Goal: Information Seeking & Learning: Learn about a topic

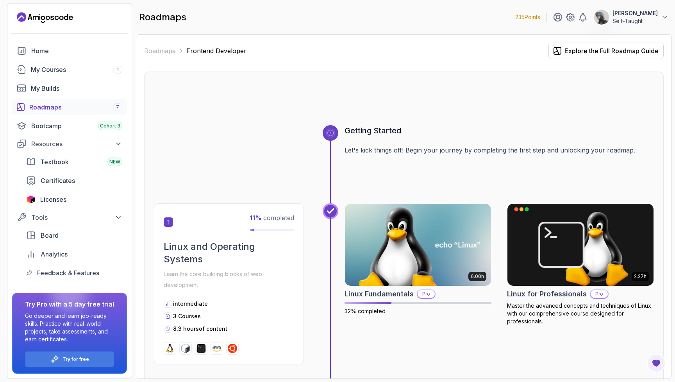
click at [82, 104] on div "Roadmaps 7" at bounding box center [75, 106] width 93 height 9
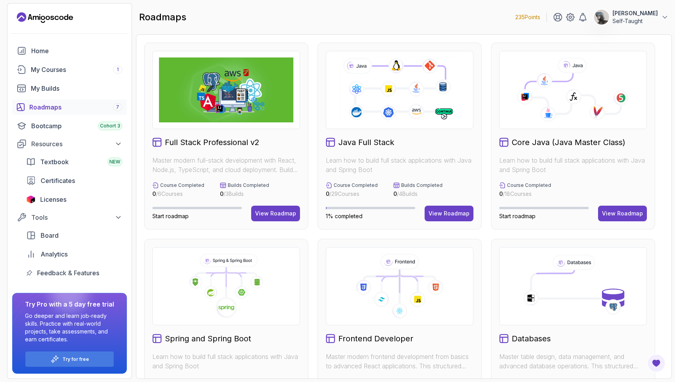
click at [563, 95] on icon at bounding box center [573, 93] width 96 height 41
click at [609, 212] on div "View Roadmap" at bounding box center [622, 213] width 41 height 8
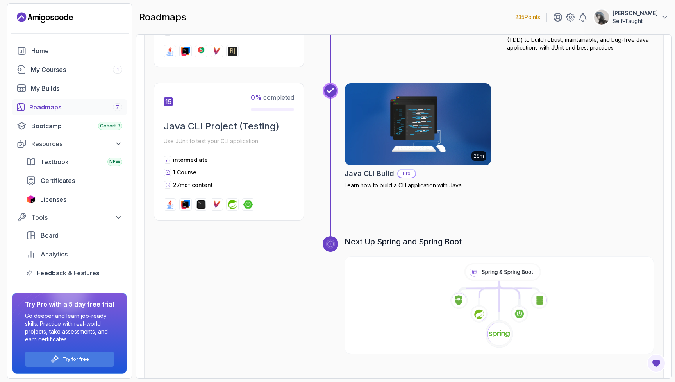
scroll to position [2457, 0]
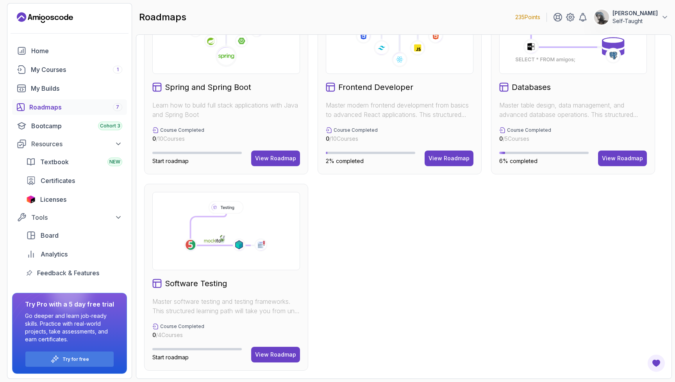
scroll to position [251, 0]
click at [80, 180] on div "Certificates" at bounding box center [82, 180] width 82 height 9
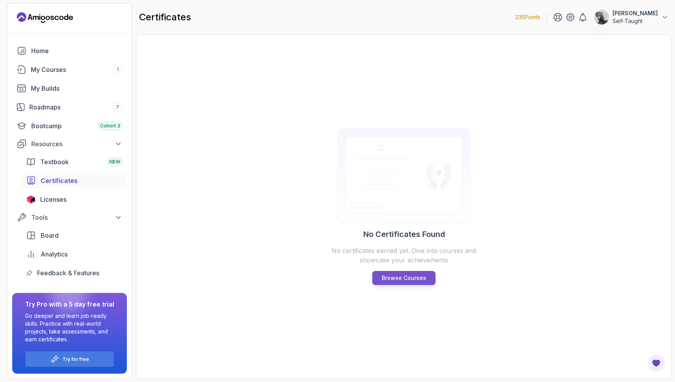
click at [396, 280] on p "Browse Courses" at bounding box center [404, 278] width 45 height 8
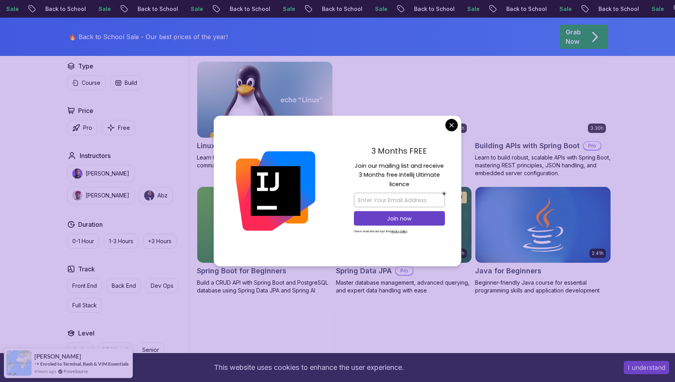
scroll to position [340, 0]
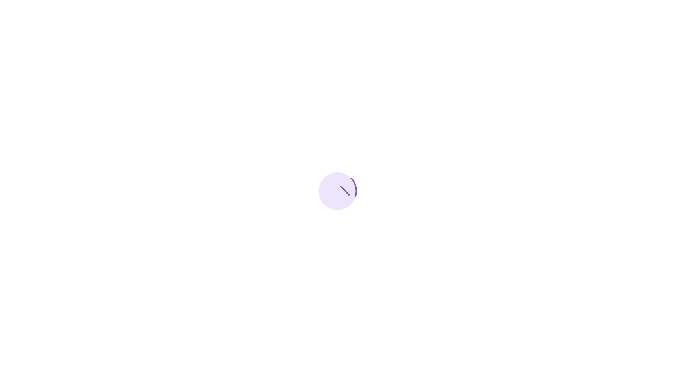
click at [59, 126] on div at bounding box center [337, 191] width 675 height 382
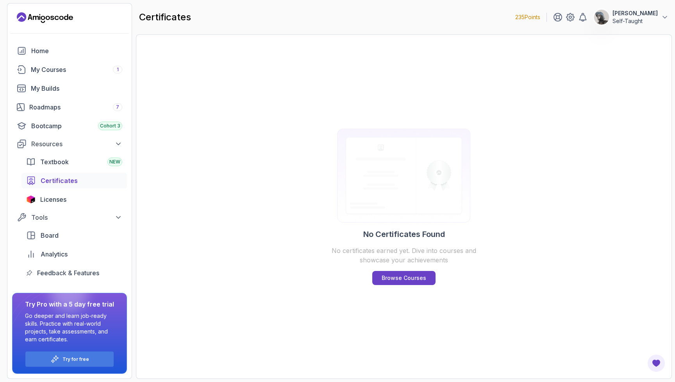
click at [53, 105] on div "Roadmaps 7" at bounding box center [75, 106] width 93 height 9
